Goal: Information Seeking & Learning: Learn about a topic

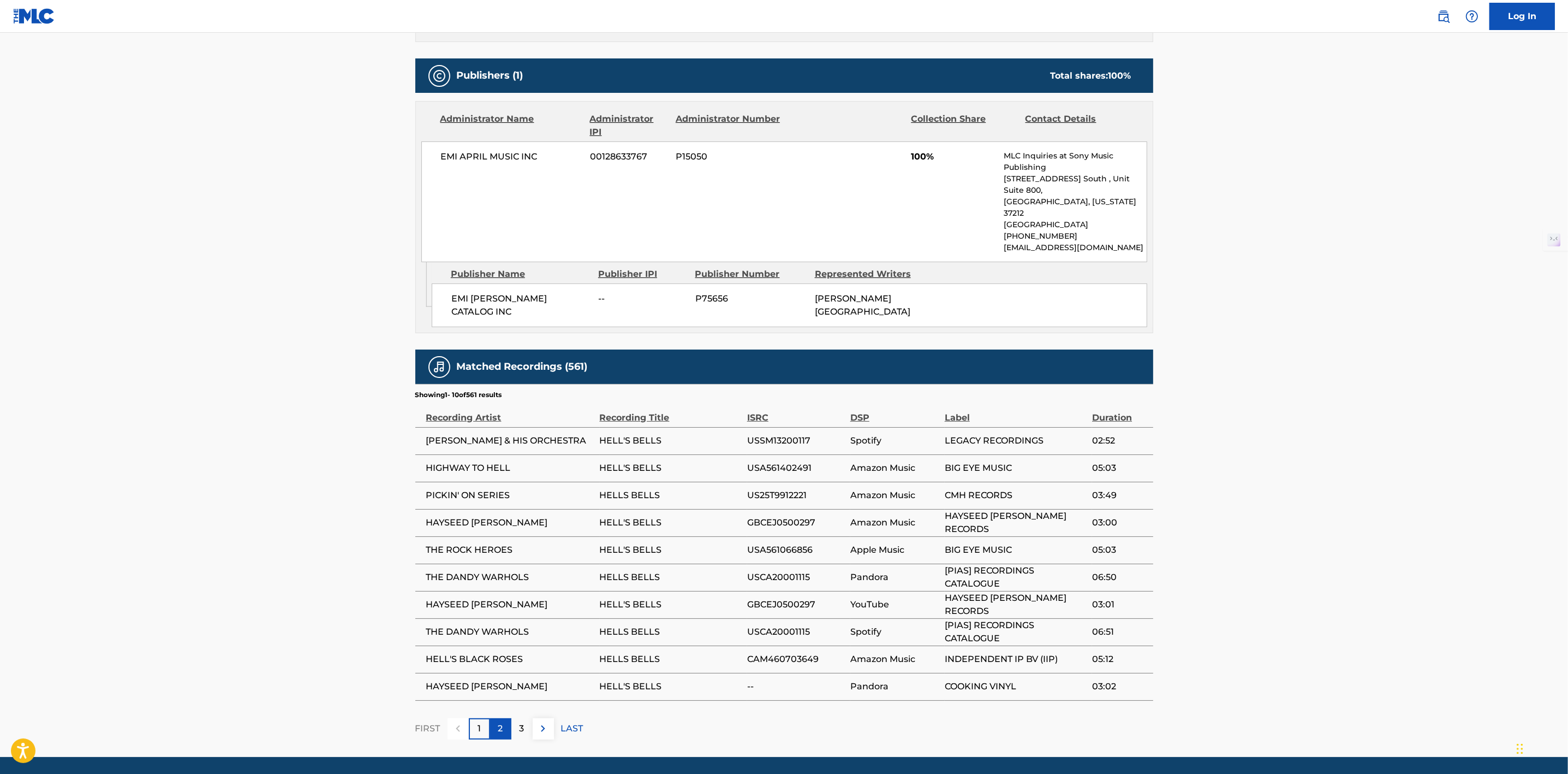
click at [493, 718] on div "2" at bounding box center [500, 728] width 21 height 21
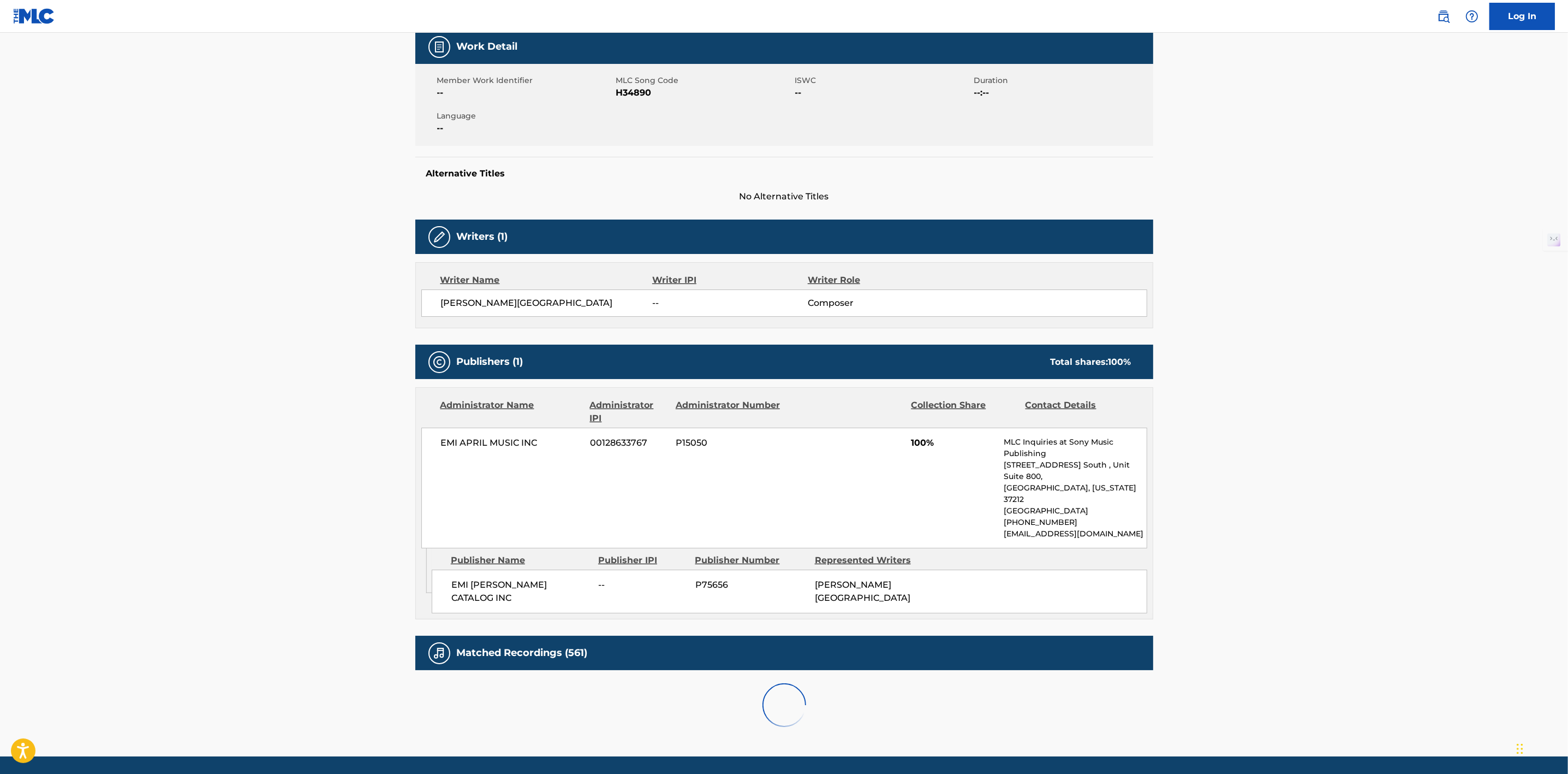
scroll to position [451, 0]
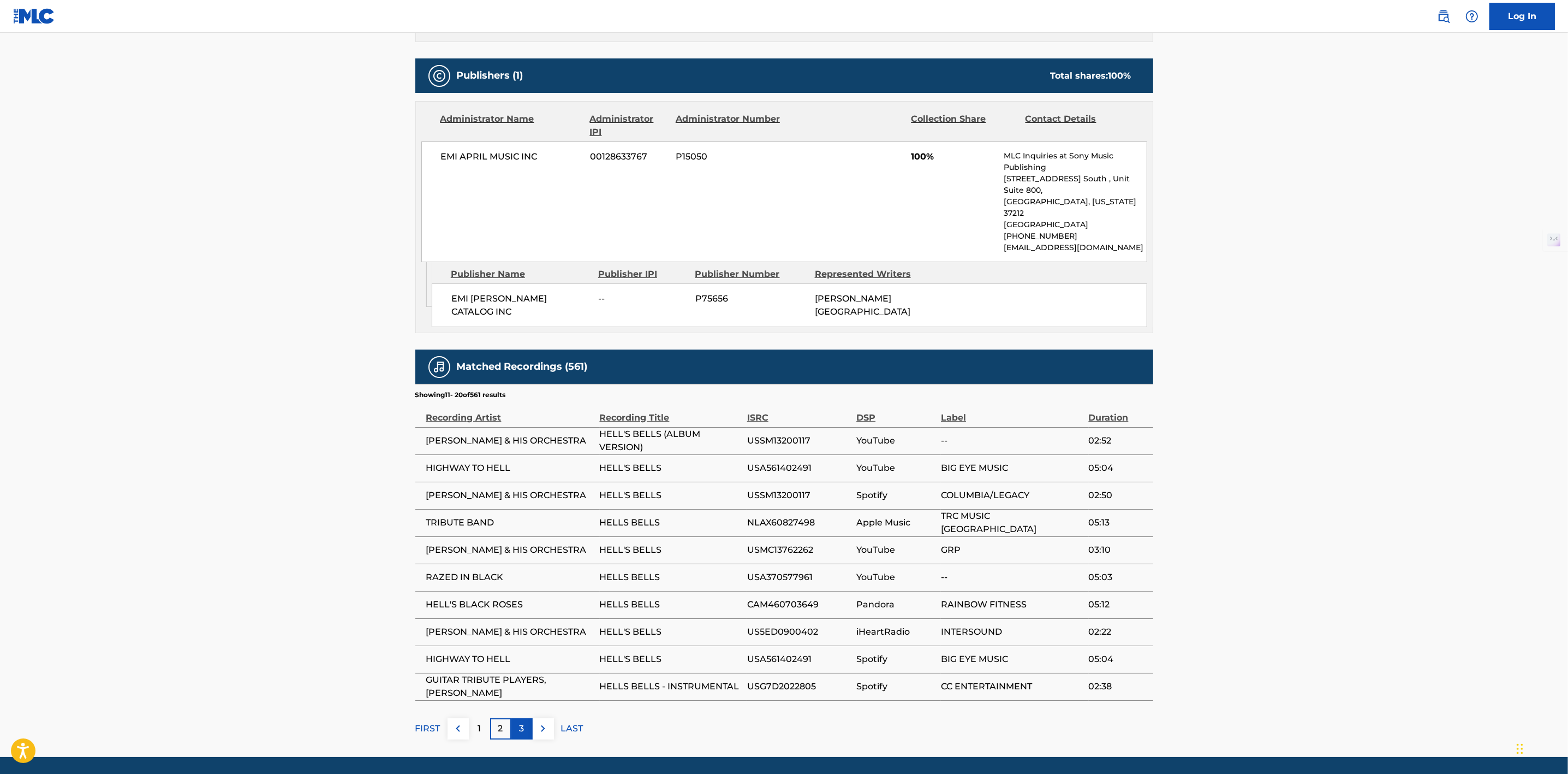
click at [527, 718] on div "3" at bounding box center [522, 728] width 21 height 21
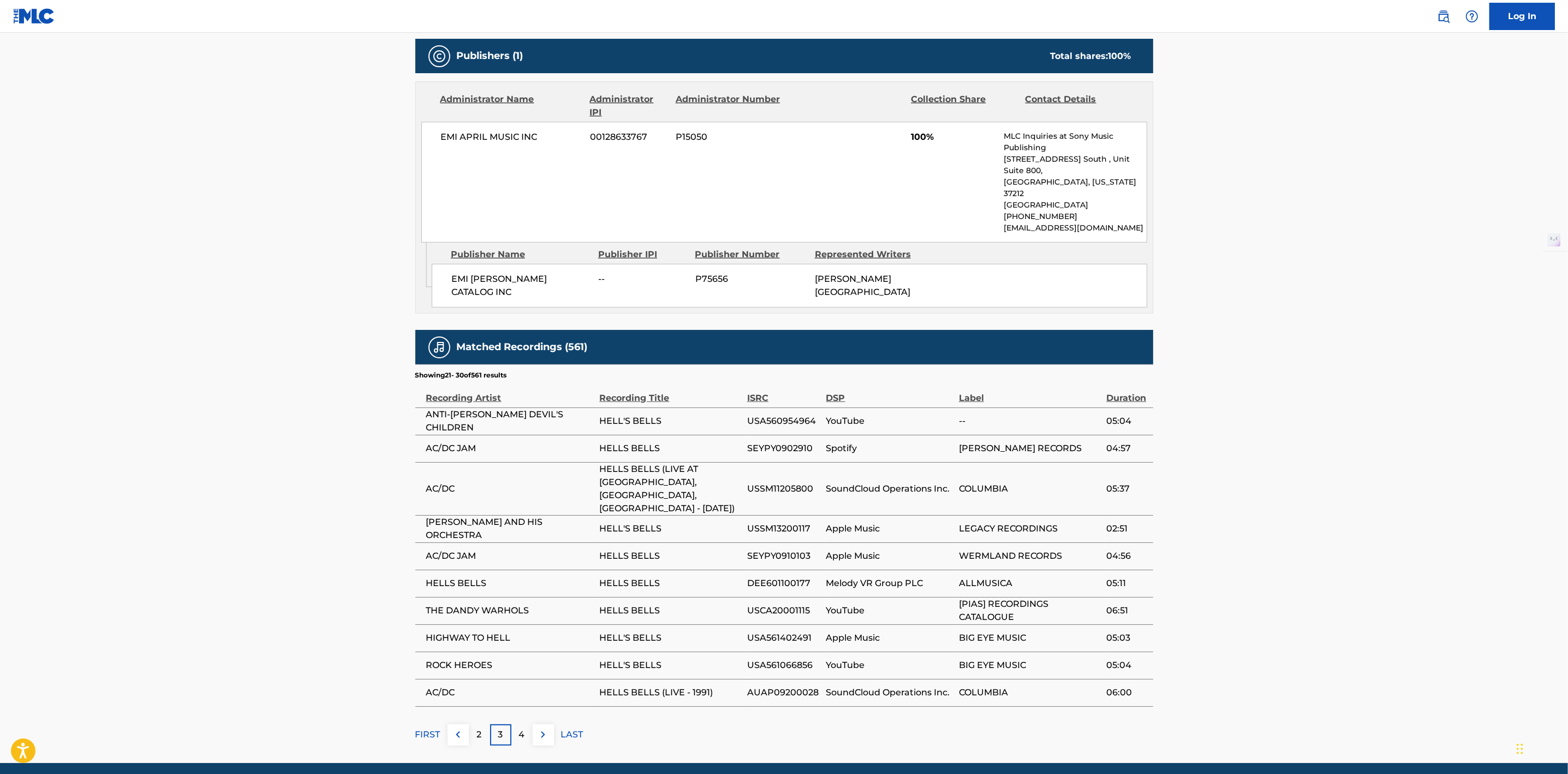
scroll to position [477, 0]
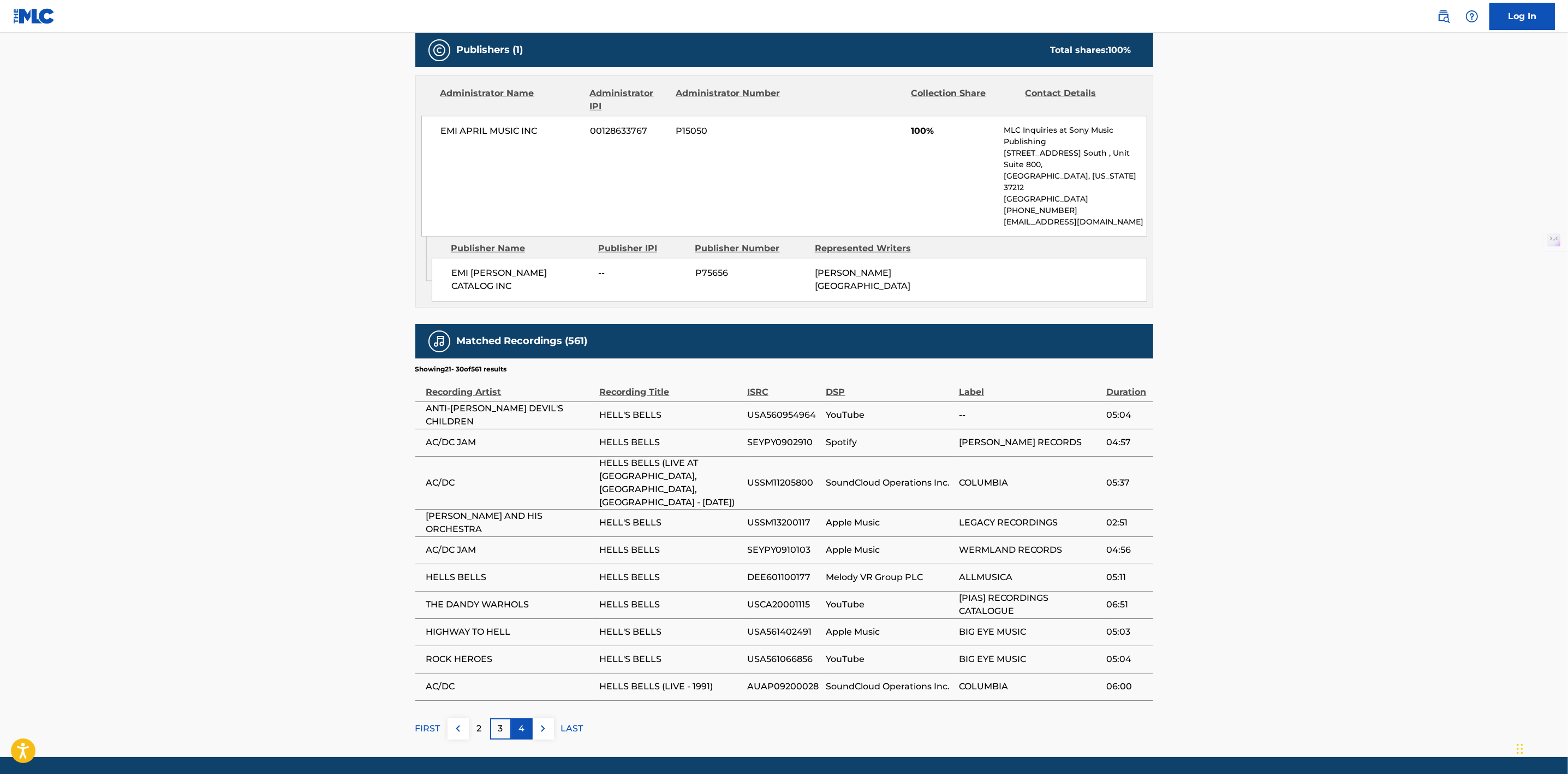
click at [529, 718] on div "4" at bounding box center [522, 728] width 21 height 21
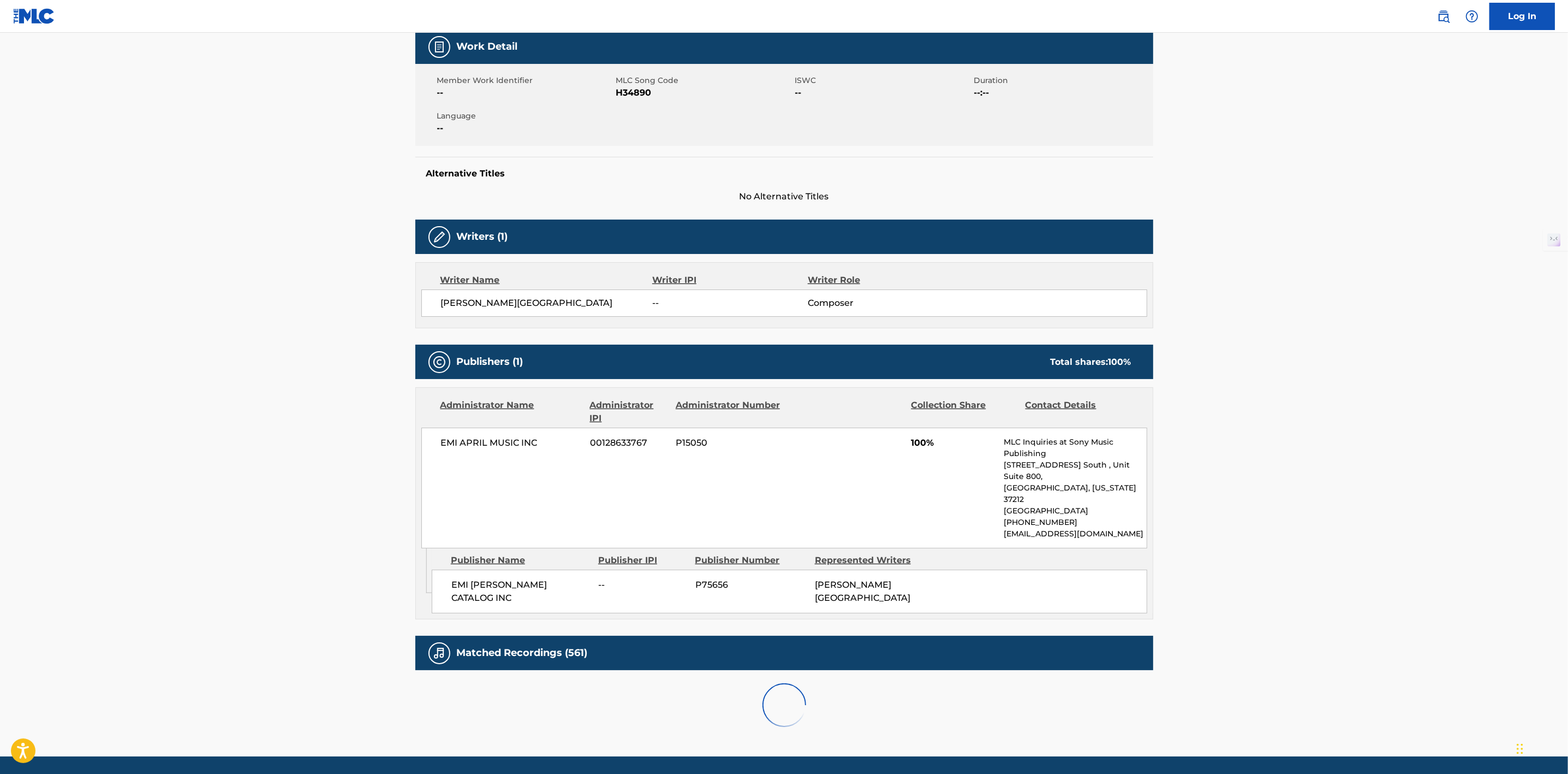
scroll to position [464, 0]
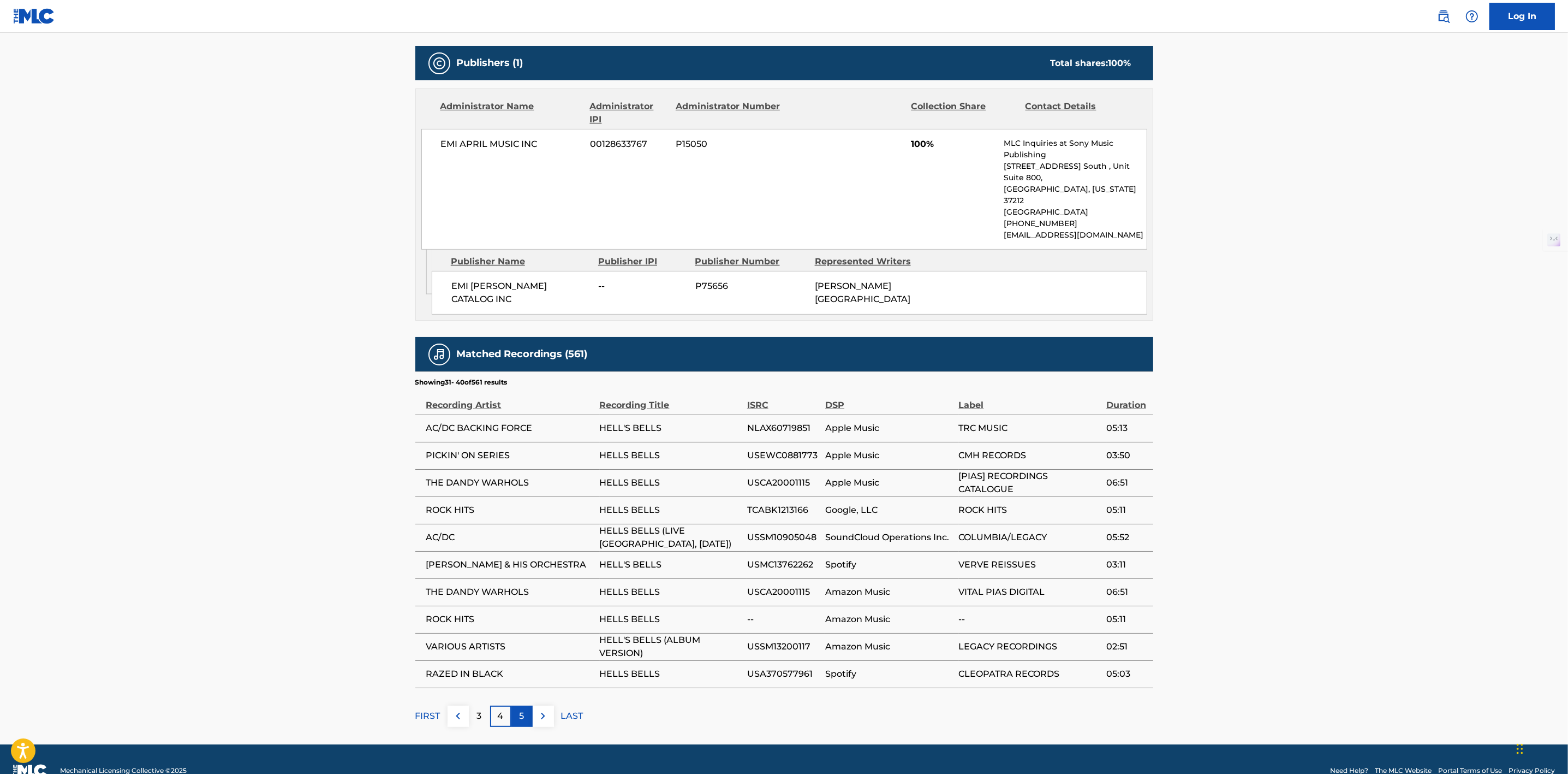
click at [528, 706] on div "5" at bounding box center [522, 716] width 21 height 21
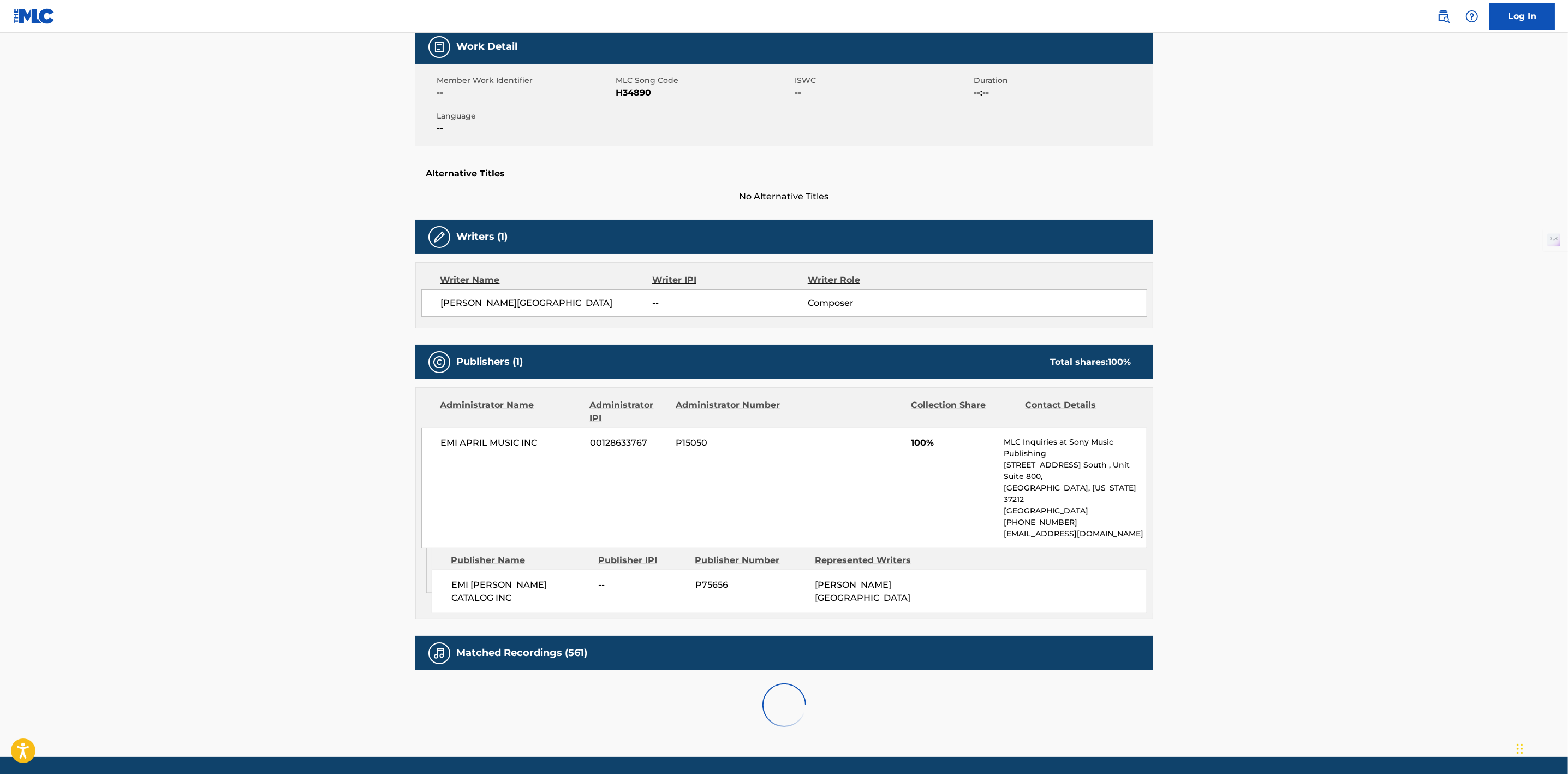
scroll to position [451, 0]
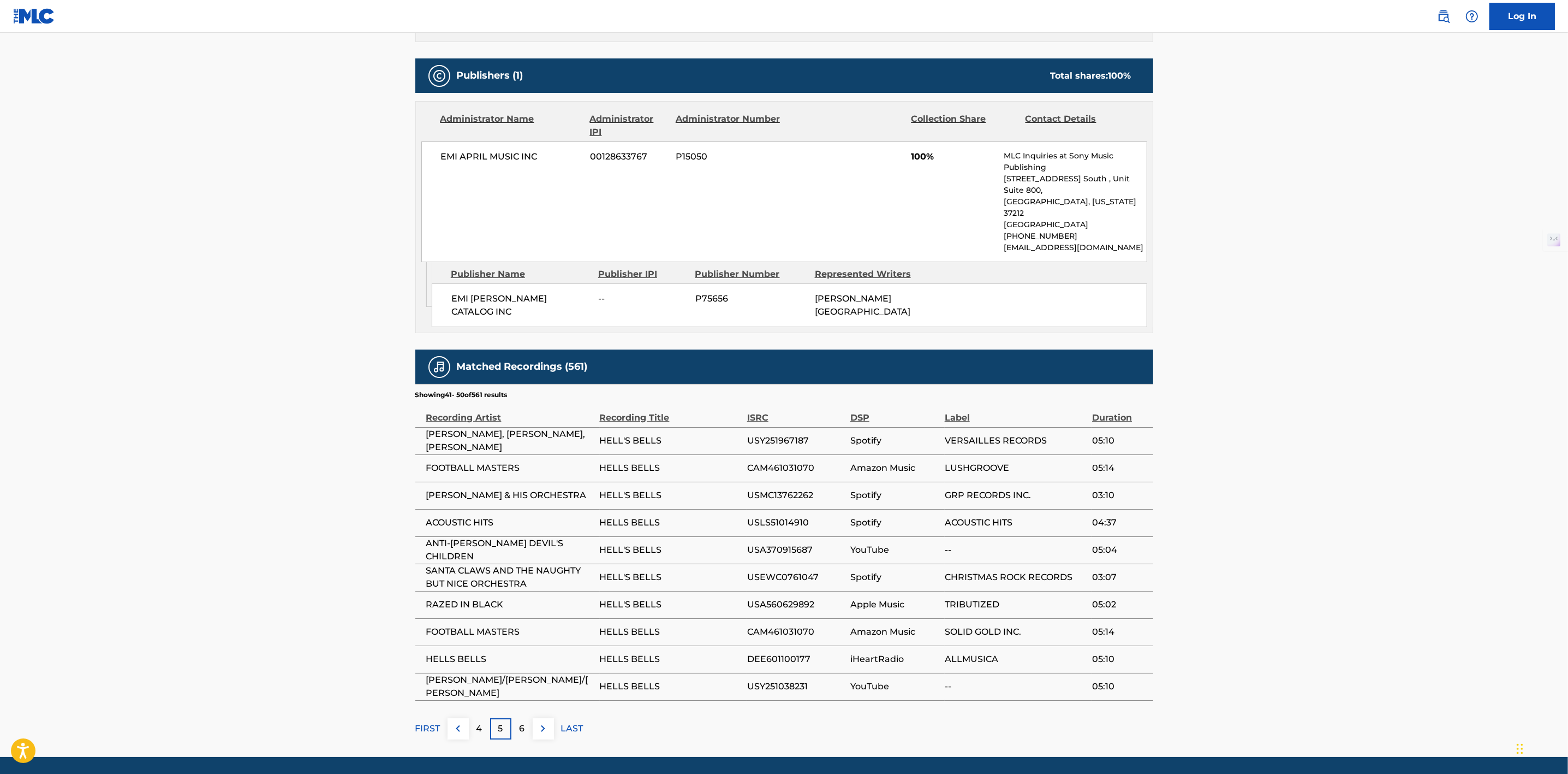
click at [503, 718] on div "5" at bounding box center [500, 728] width 21 height 21
click at [487, 718] on div "4" at bounding box center [479, 728] width 21 height 21
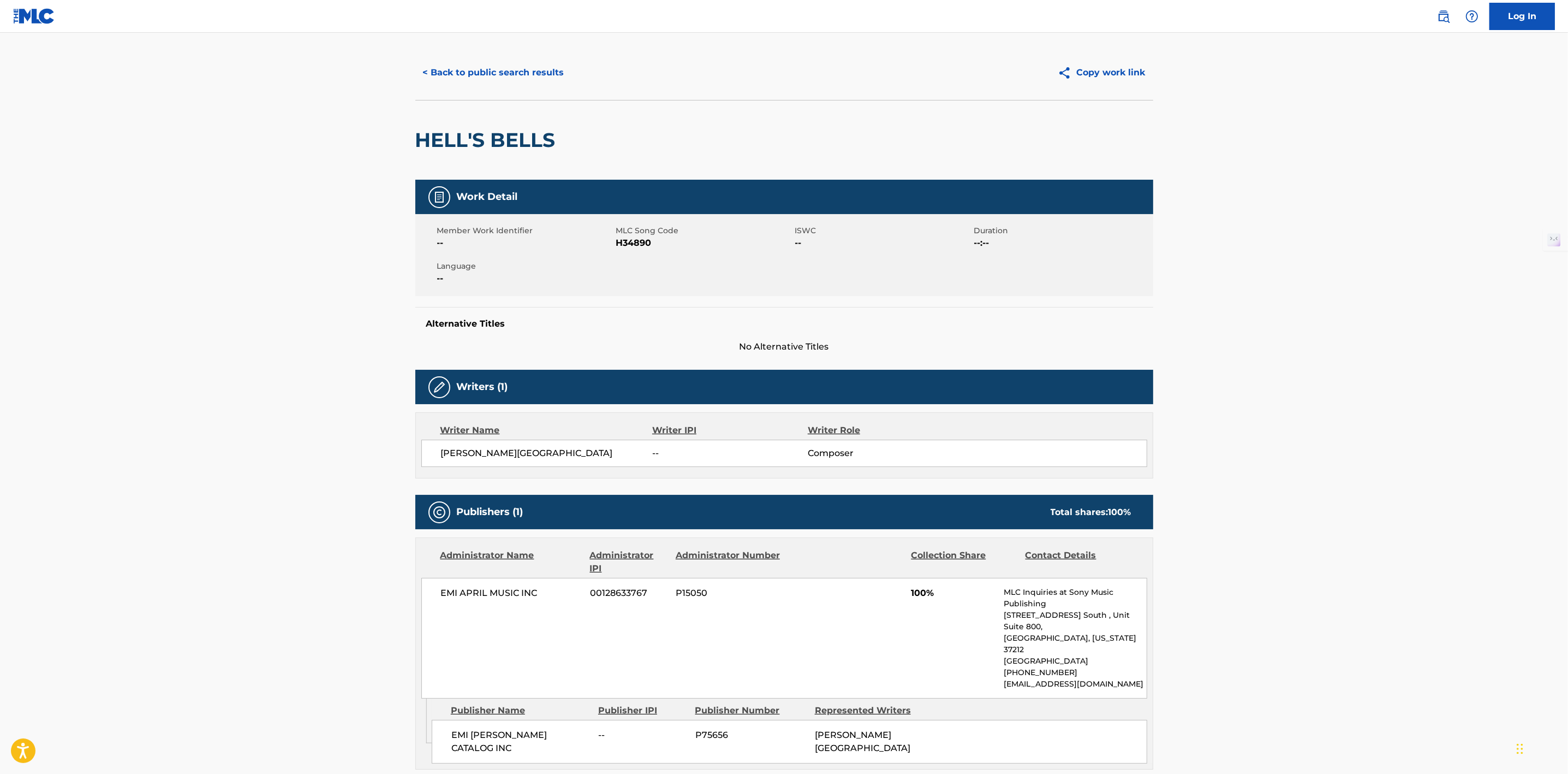
scroll to position [0, 0]
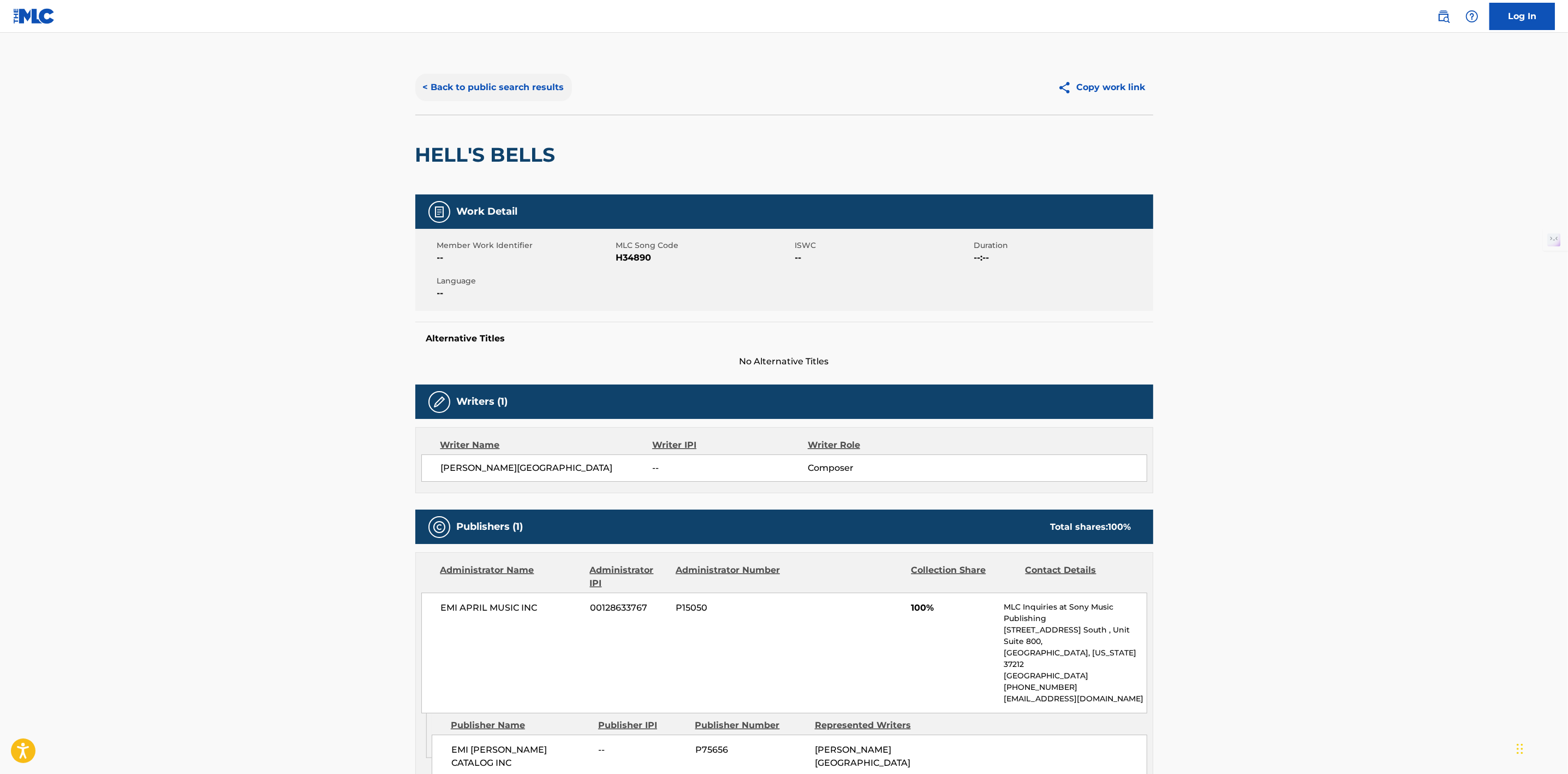
click at [531, 90] on button "< Back to public search results" at bounding box center [493, 87] width 157 height 27
